Goal: Task Accomplishment & Management: Complete application form

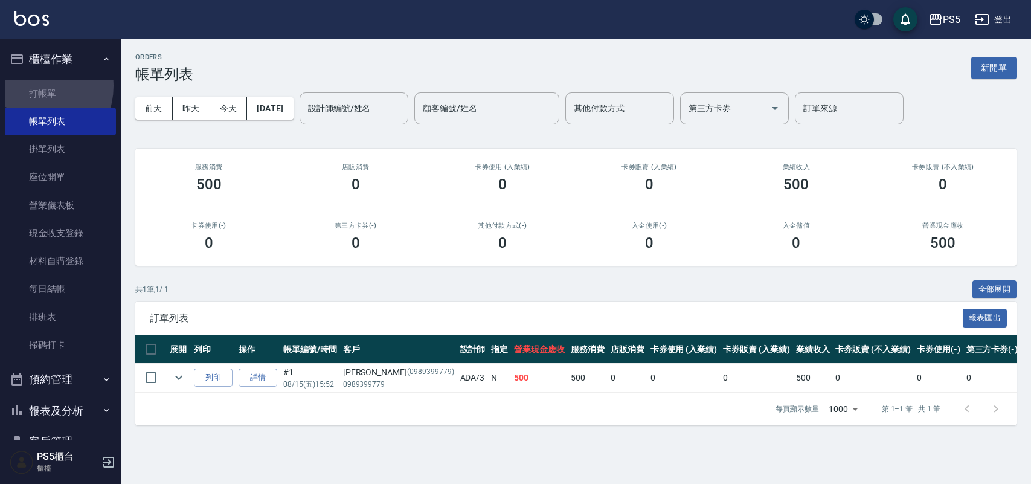
click at [36, 86] on link "打帳單" at bounding box center [60, 94] width 111 height 28
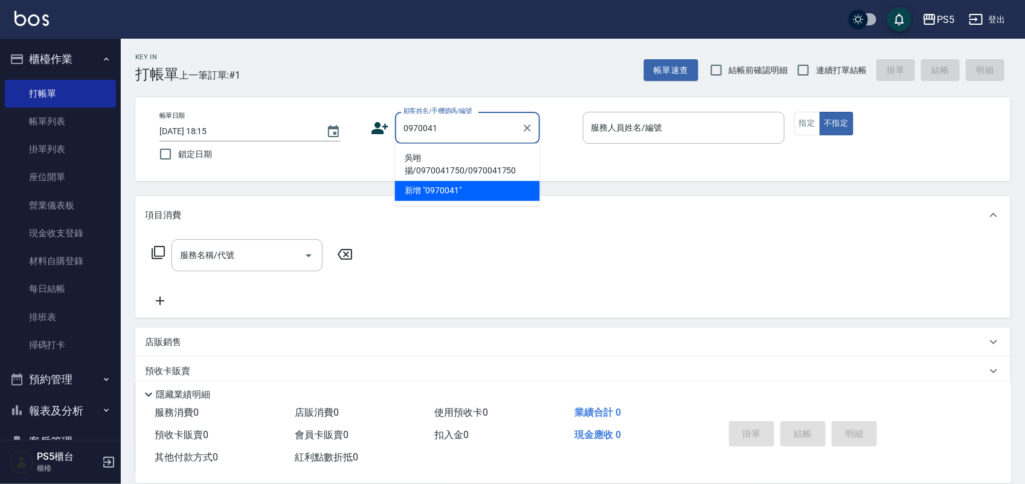
click at [494, 163] on li "吳翊揚/0970041750/0970041750" at bounding box center [467, 165] width 145 height 33
type input "吳翊揚/0970041750/0970041750"
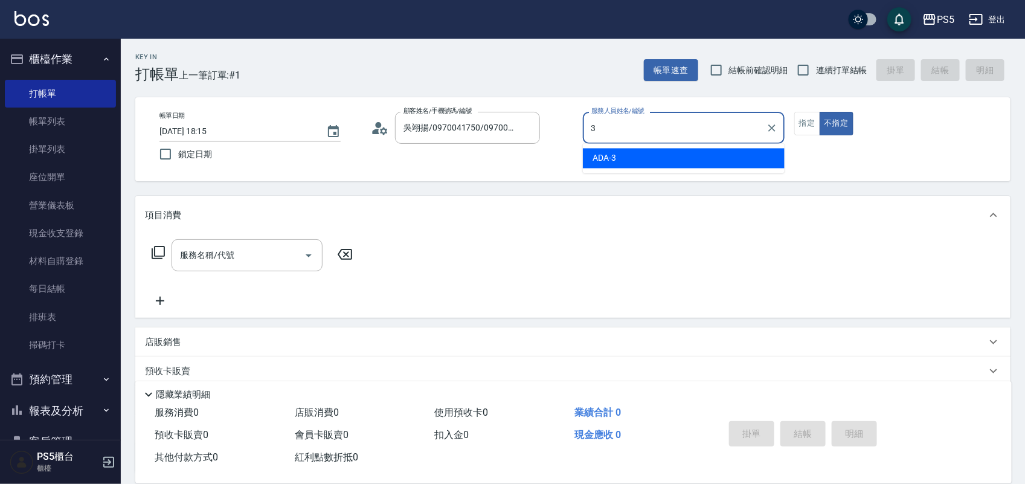
type input "ADA-3"
type button "false"
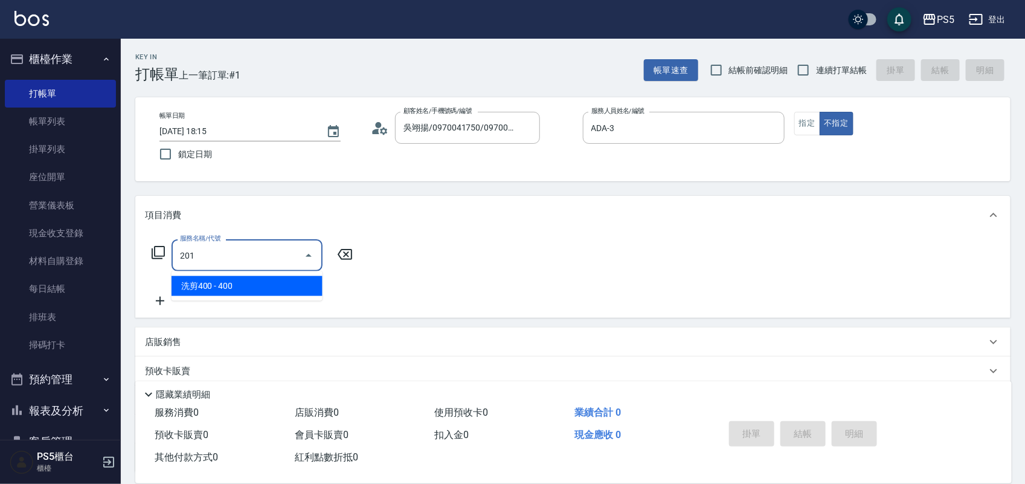
type input "洗剪400(201)"
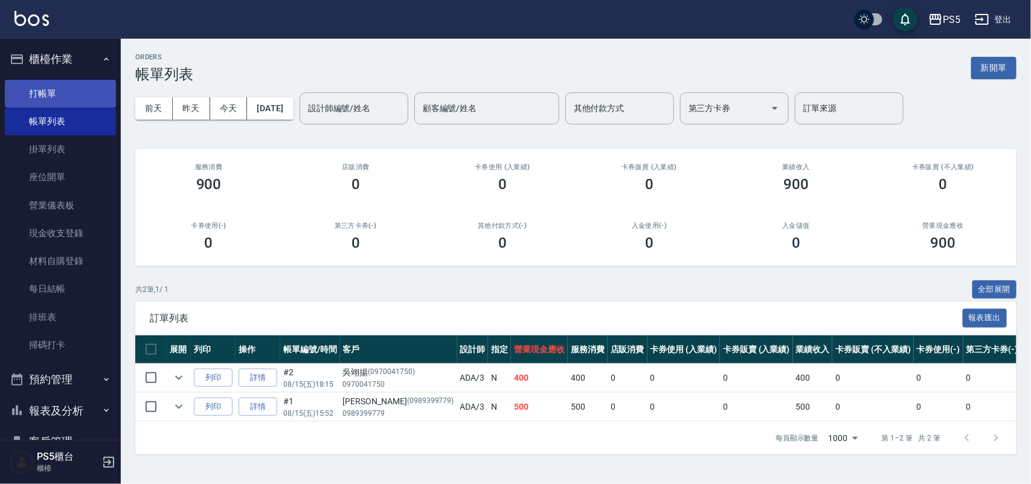
click at [83, 89] on link "打帳單" at bounding box center [60, 94] width 111 height 28
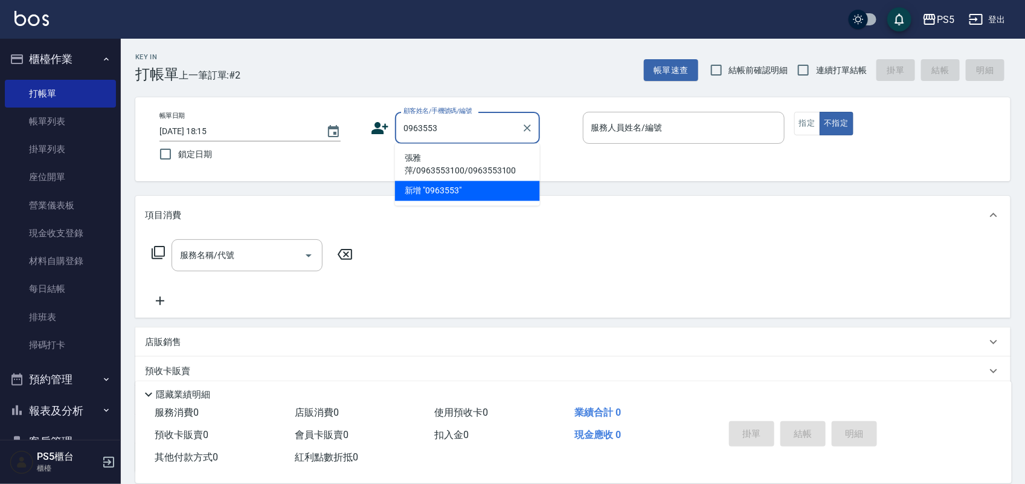
click at [432, 160] on li "張雅萍/0963553100/0963553100" at bounding box center [467, 165] width 145 height 33
type input "張雅萍/0963553100/0963553100"
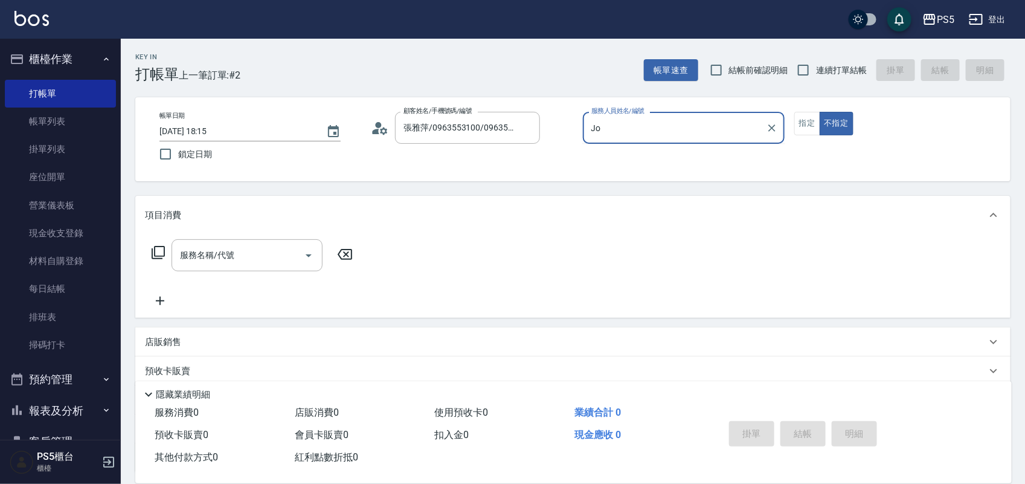
type input "J"
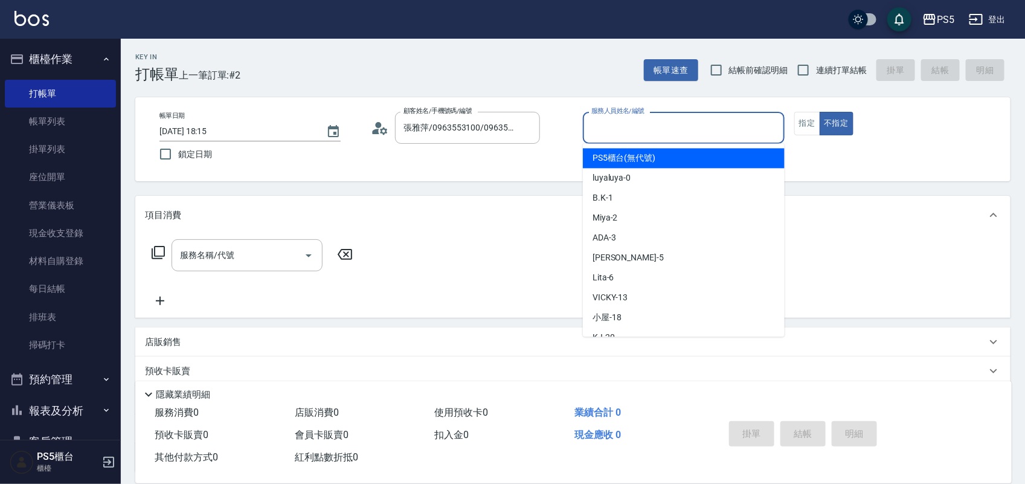
type input "PS5櫃台(無代號)"
type button "false"
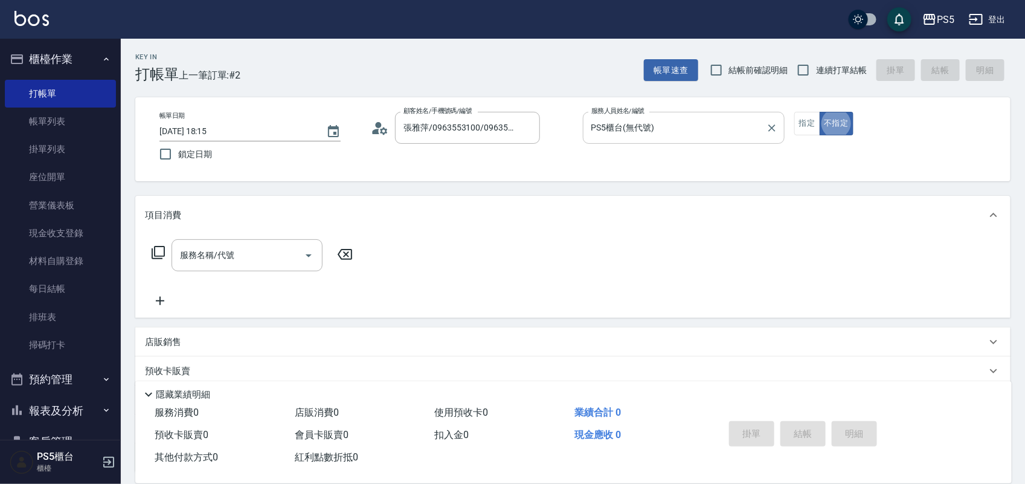
click at [706, 127] on input "PS5櫃台(無代號)" at bounding box center [674, 127] width 173 height 21
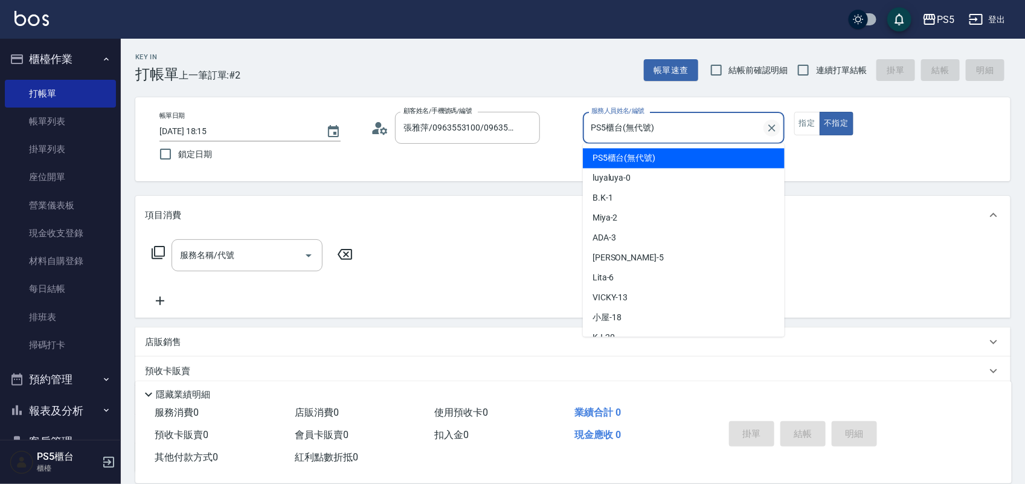
click at [773, 127] on icon "Clear" at bounding box center [771, 127] width 7 height 7
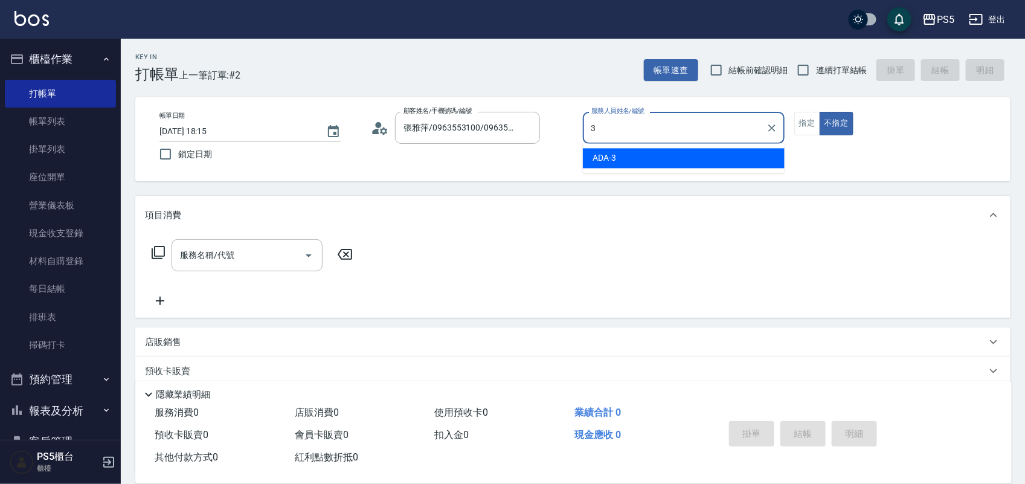
type input "ADA-3"
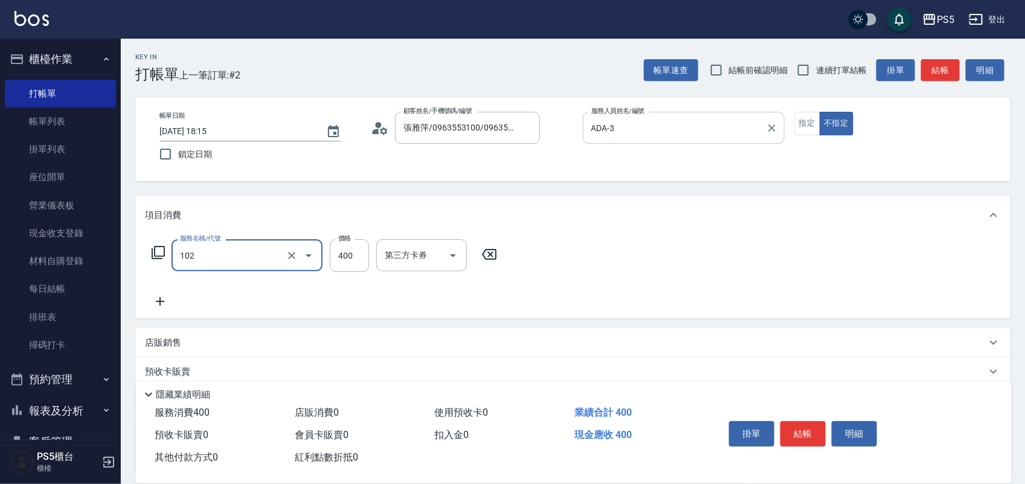
type input "精油洗髮(102)"
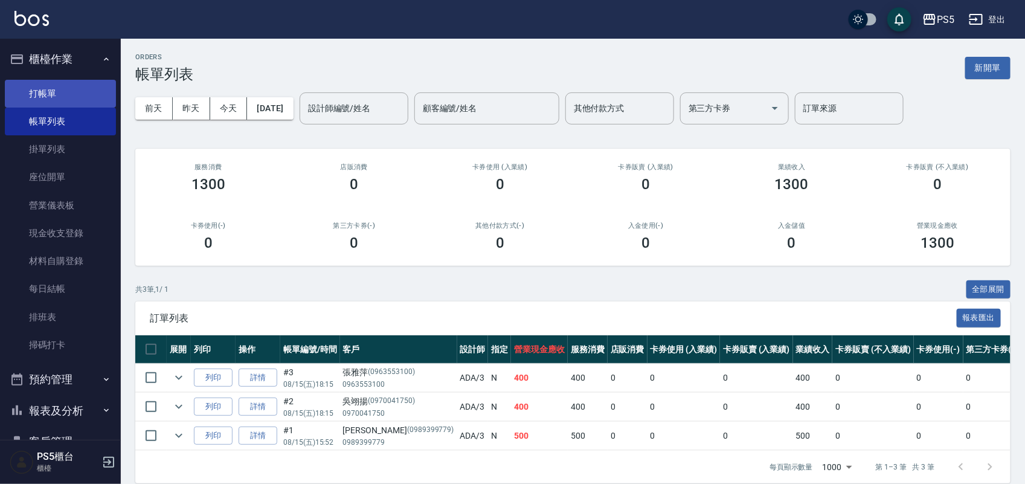
click at [27, 86] on link "打帳單" at bounding box center [60, 94] width 111 height 28
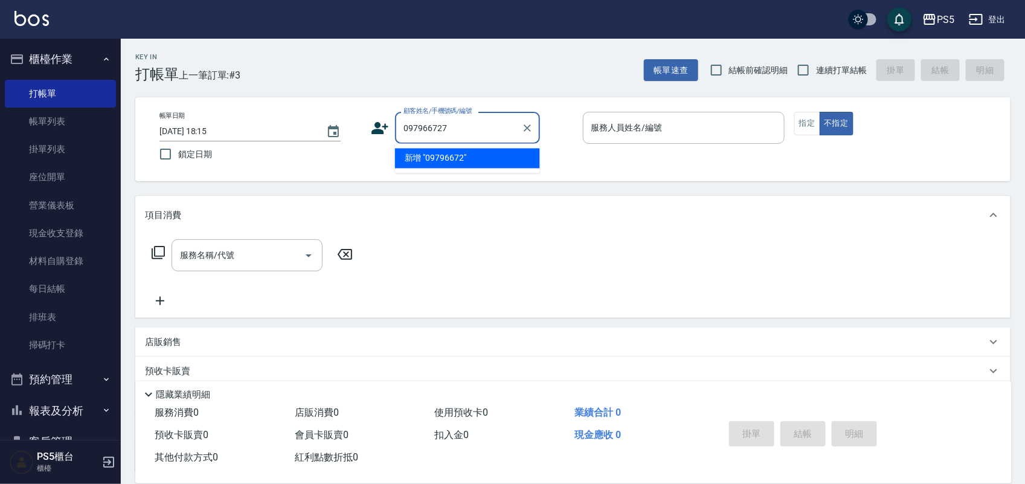
type input "0979667278"
drag, startPoint x: 459, startPoint y: 127, endPoint x: 324, endPoint y: 121, distance: 134.9
click at [324, 121] on div "帳單日期 [DATE] 18:15 鎖定日期 顧客姓名/手機號碼/編號 0979667278 顧客姓名/手機號碼/編號 服務人員姓名/編號 服務人員姓名/編號…" at bounding box center [573, 139] width 846 height 55
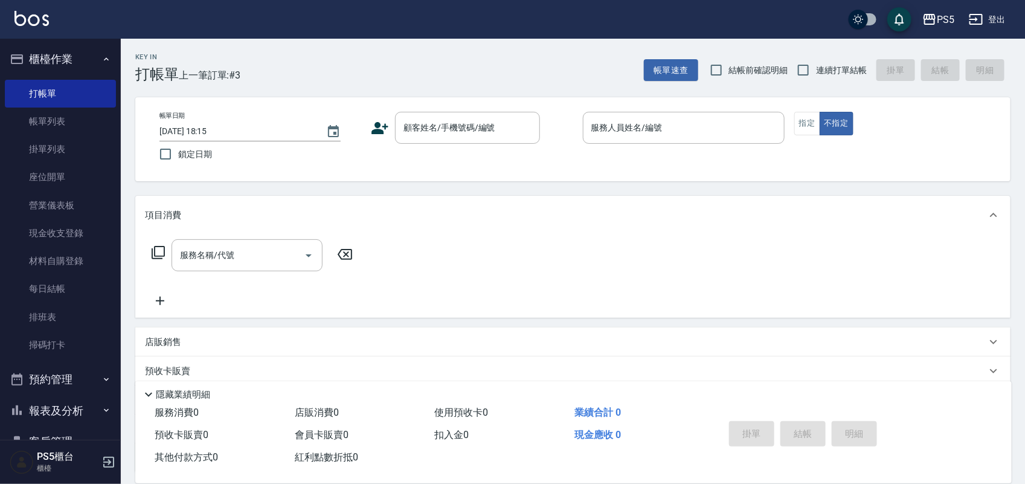
click at [385, 126] on icon at bounding box center [380, 128] width 17 height 12
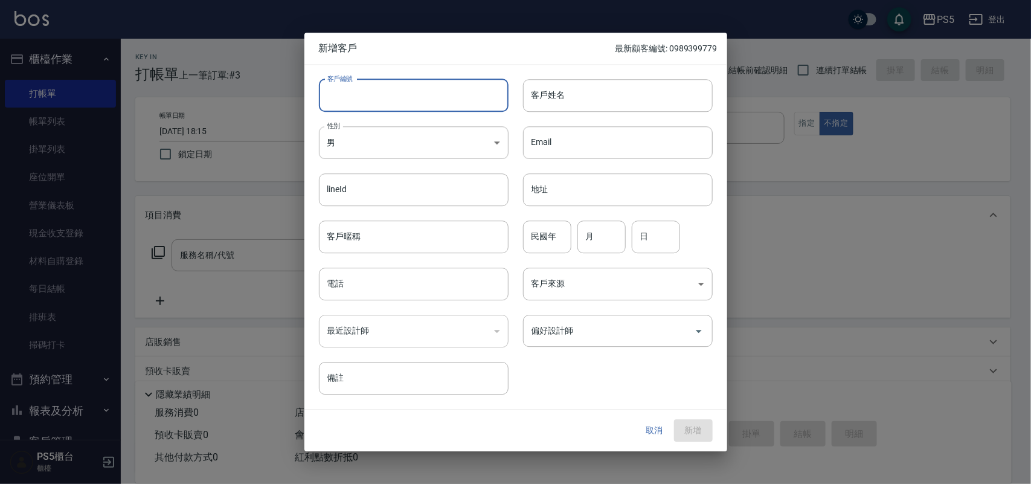
click at [393, 98] on input "客戶編號" at bounding box center [414, 95] width 190 height 33
paste input "0979667278"
type input "0979667278"
click at [413, 280] on input "電話" at bounding box center [414, 284] width 190 height 33
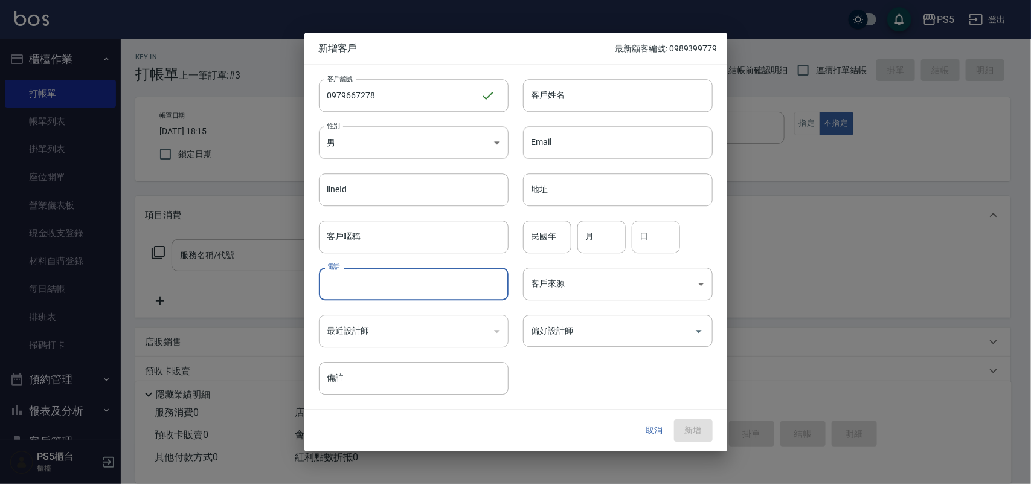
paste input "0979667278"
type input "0979667278"
click at [387, 139] on body "PS5 登出 櫃檯作業 打帳單 帳單列表 掛單列表 座位開單 營業儀表板 現金收支登錄 材料自購登錄 每日結帳 排班表 掃碼打卡 預約管理 預約管理 單日預約…" at bounding box center [515, 294] width 1031 height 588
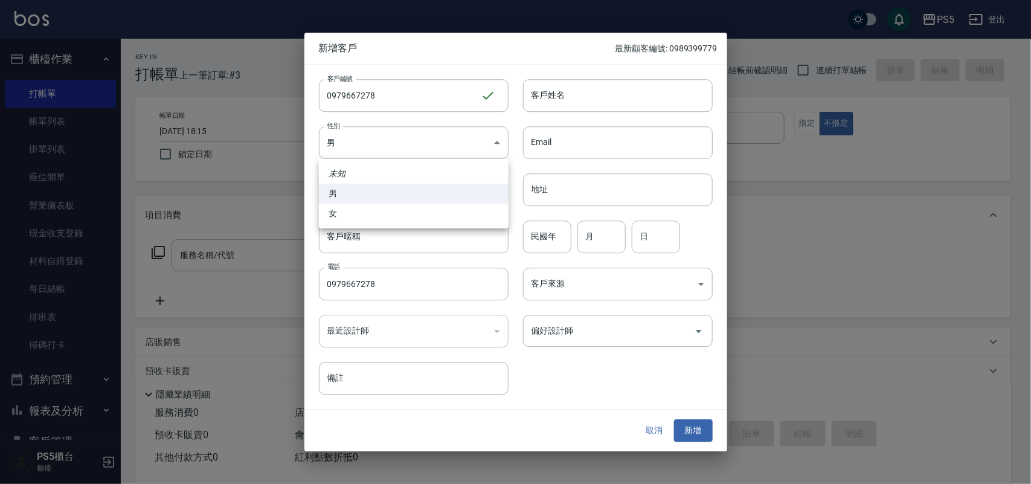
click at [378, 209] on li "女" at bounding box center [414, 214] width 190 height 20
type input "[DEMOGRAPHIC_DATA]"
click at [547, 88] on div "客戶姓名 客戶姓名" at bounding box center [618, 95] width 190 height 33
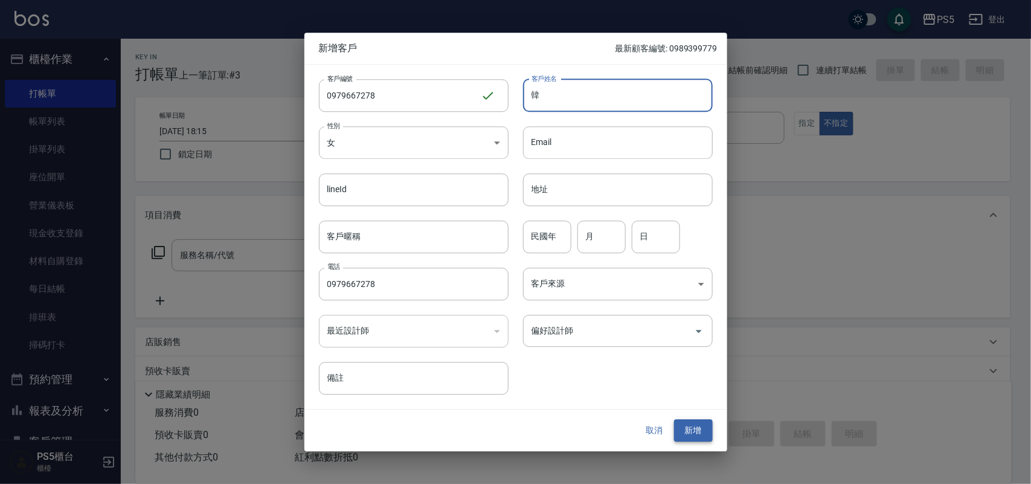
type input "韓"
click at [689, 427] on button "新增" at bounding box center [693, 431] width 39 height 22
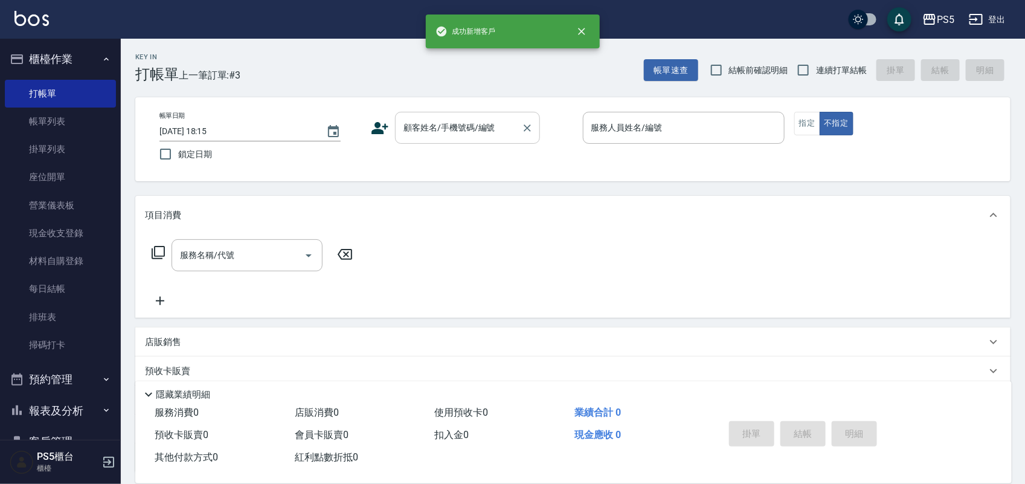
click at [438, 118] on div "顧客姓名/手機號碼/編號 顧客姓名/手機號碼/編號" at bounding box center [467, 128] width 145 height 32
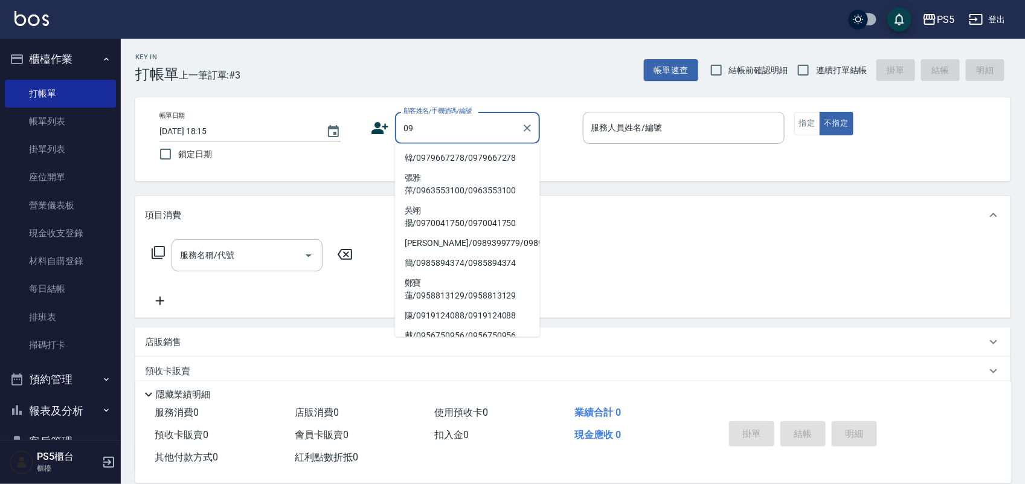
click at [465, 156] on li "韓/0979667278/0979667278" at bounding box center [467, 159] width 145 height 20
type input "韓/0979667278/0979667278"
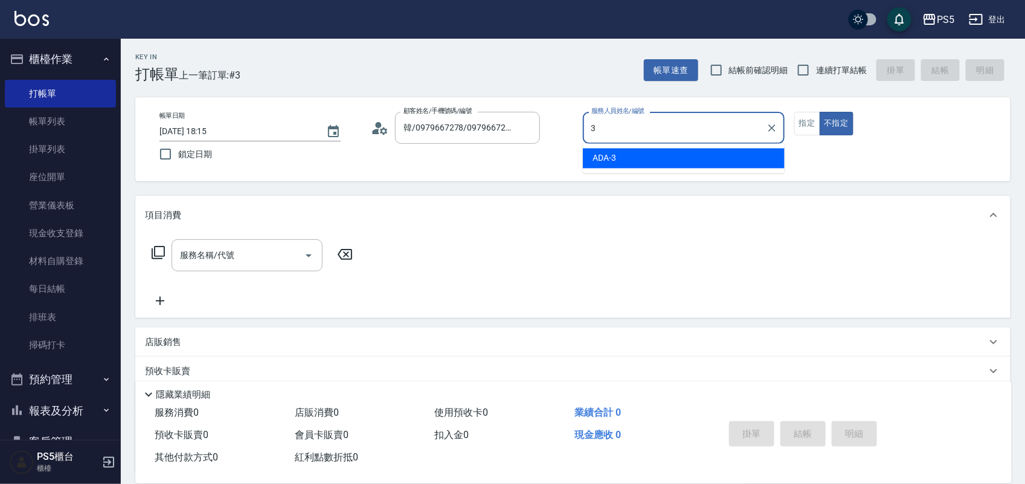
type input "ADA-3"
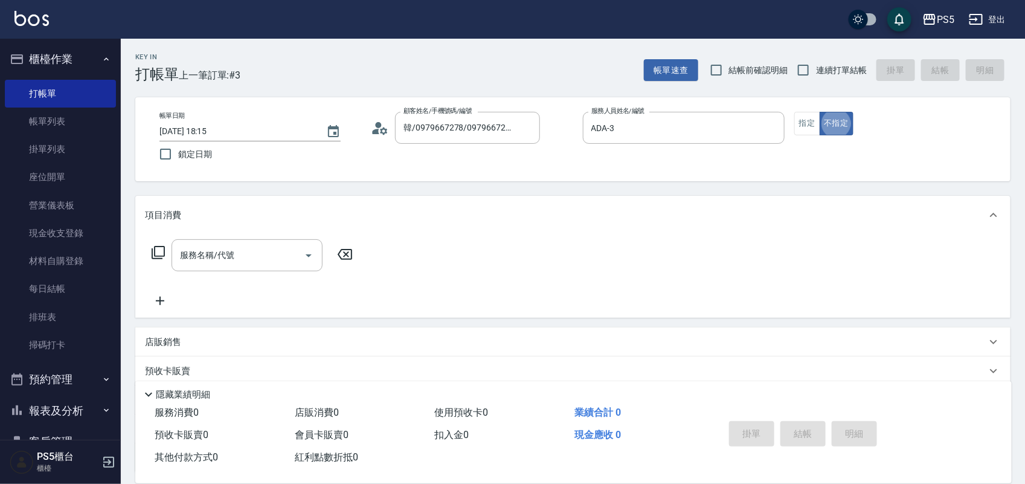
type button "false"
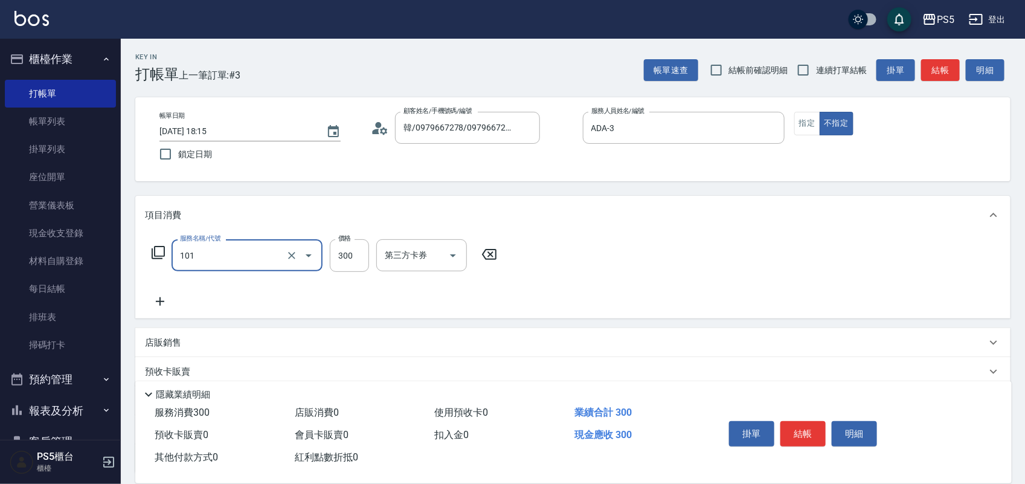
type input "洗髮(101)"
